Goal: Find specific page/section: Find specific page/section

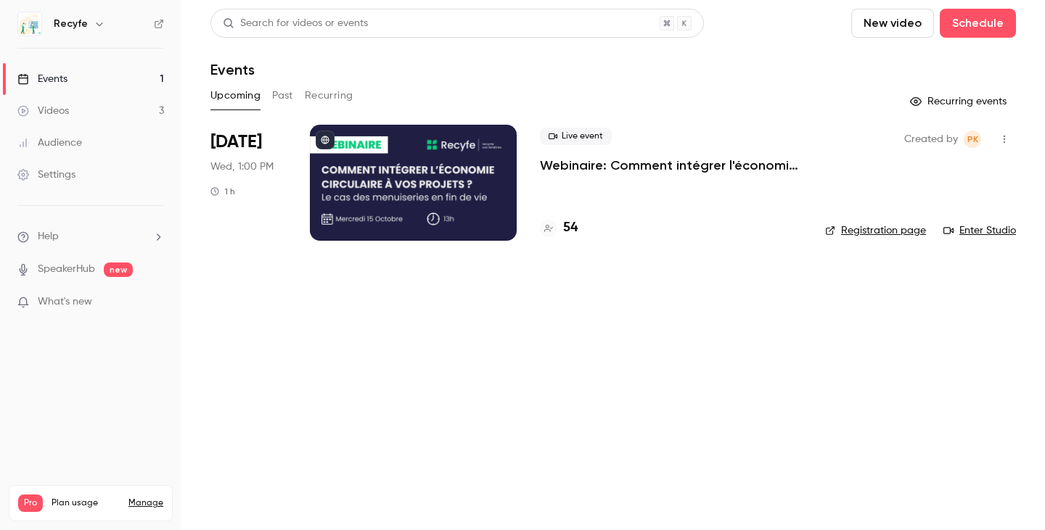
click at [562, 229] on div "54" at bounding box center [559, 228] width 38 height 20
